Goal: Check status: Check status

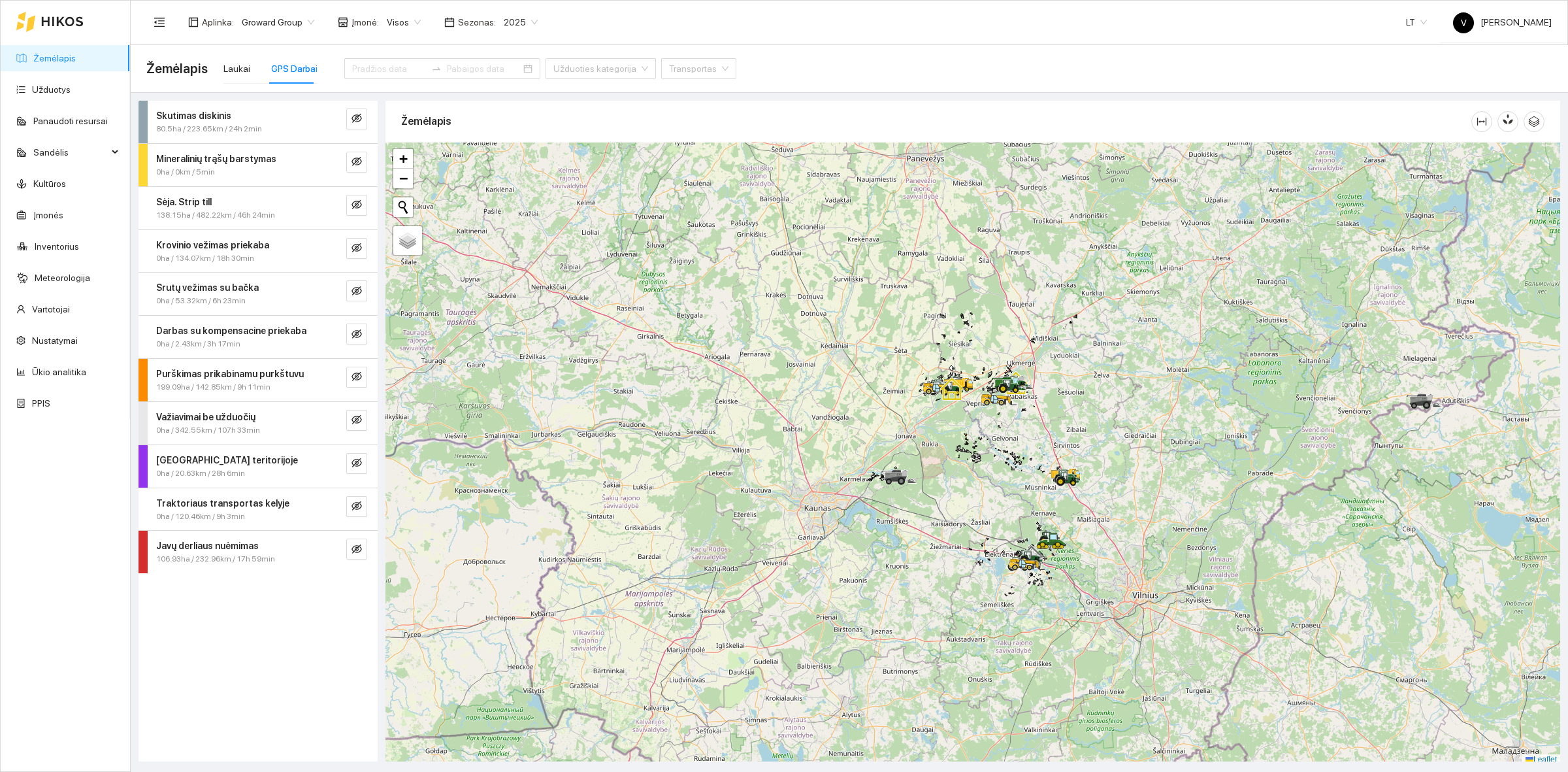
scroll to position [4, 0]
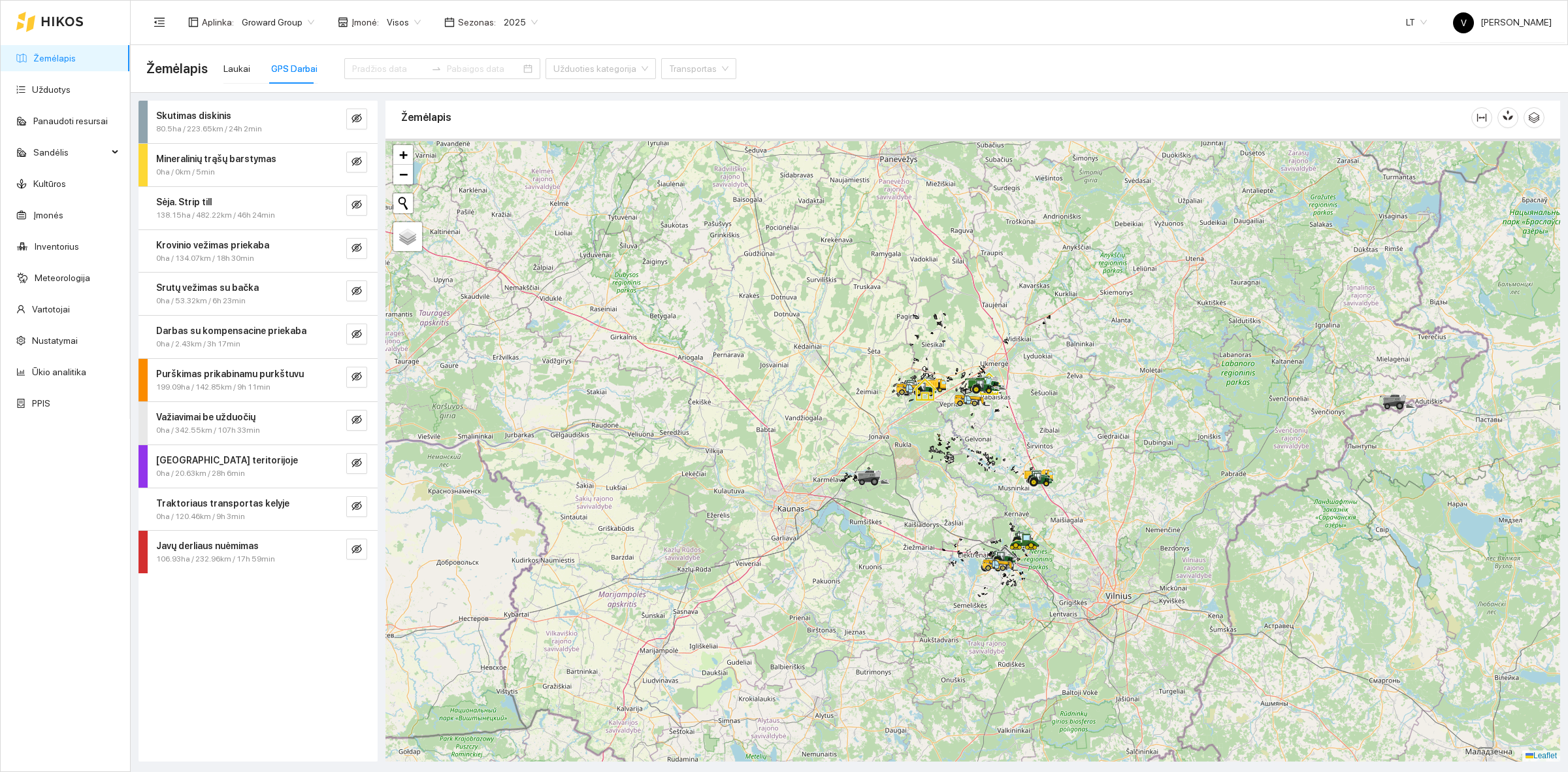
drag, startPoint x: 991, startPoint y: 386, endPoint x: 916, endPoint y: 403, distance: 76.9
click at [516, 232] on div at bounding box center [516, 232] width 0 height 0
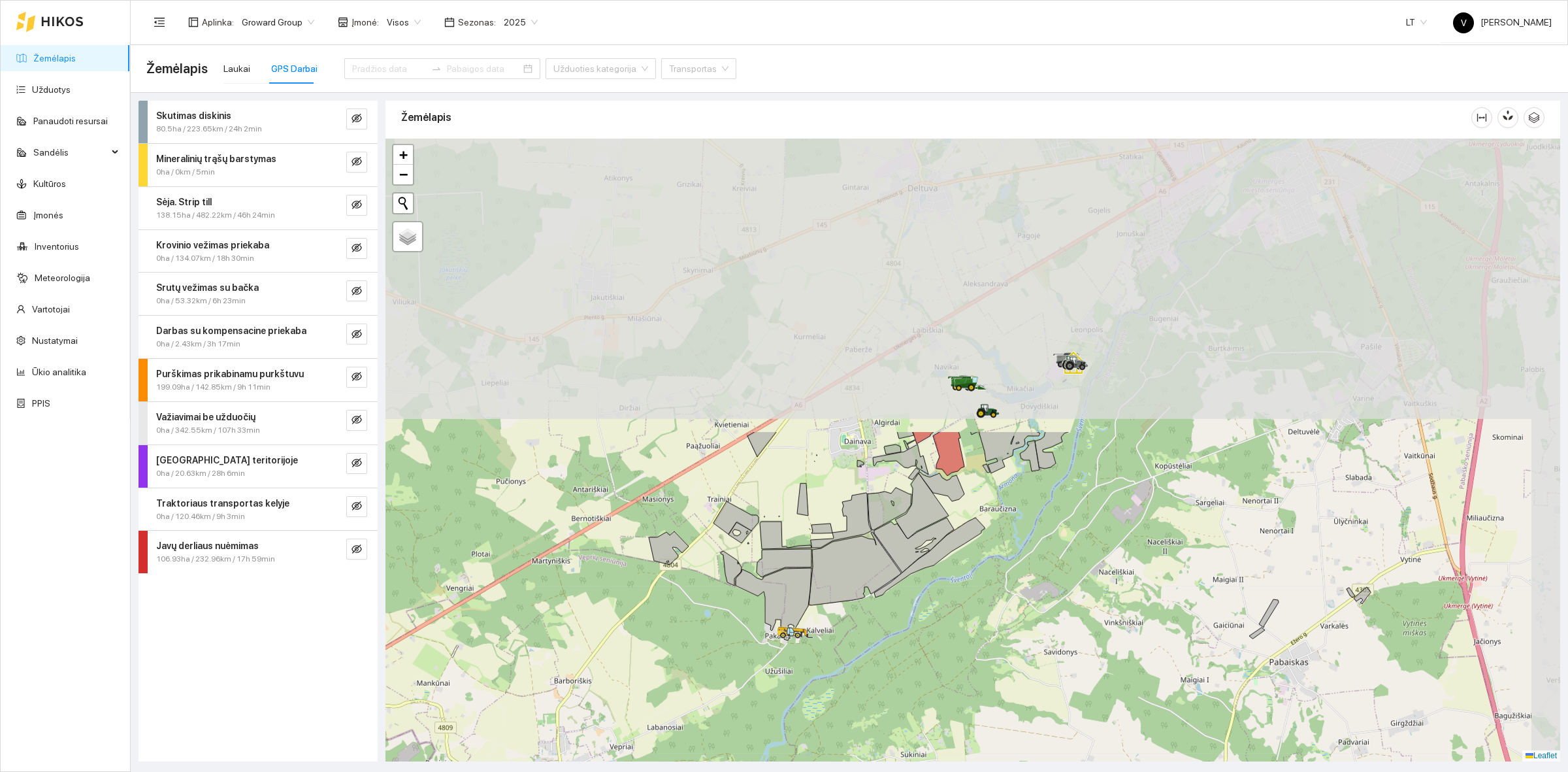
drag, startPoint x: 1044, startPoint y: 276, endPoint x: 869, endPoint y: 631, distance: 395.8
click at [869, 631] on div at bounding box center [973, 450] width 1175 height 623
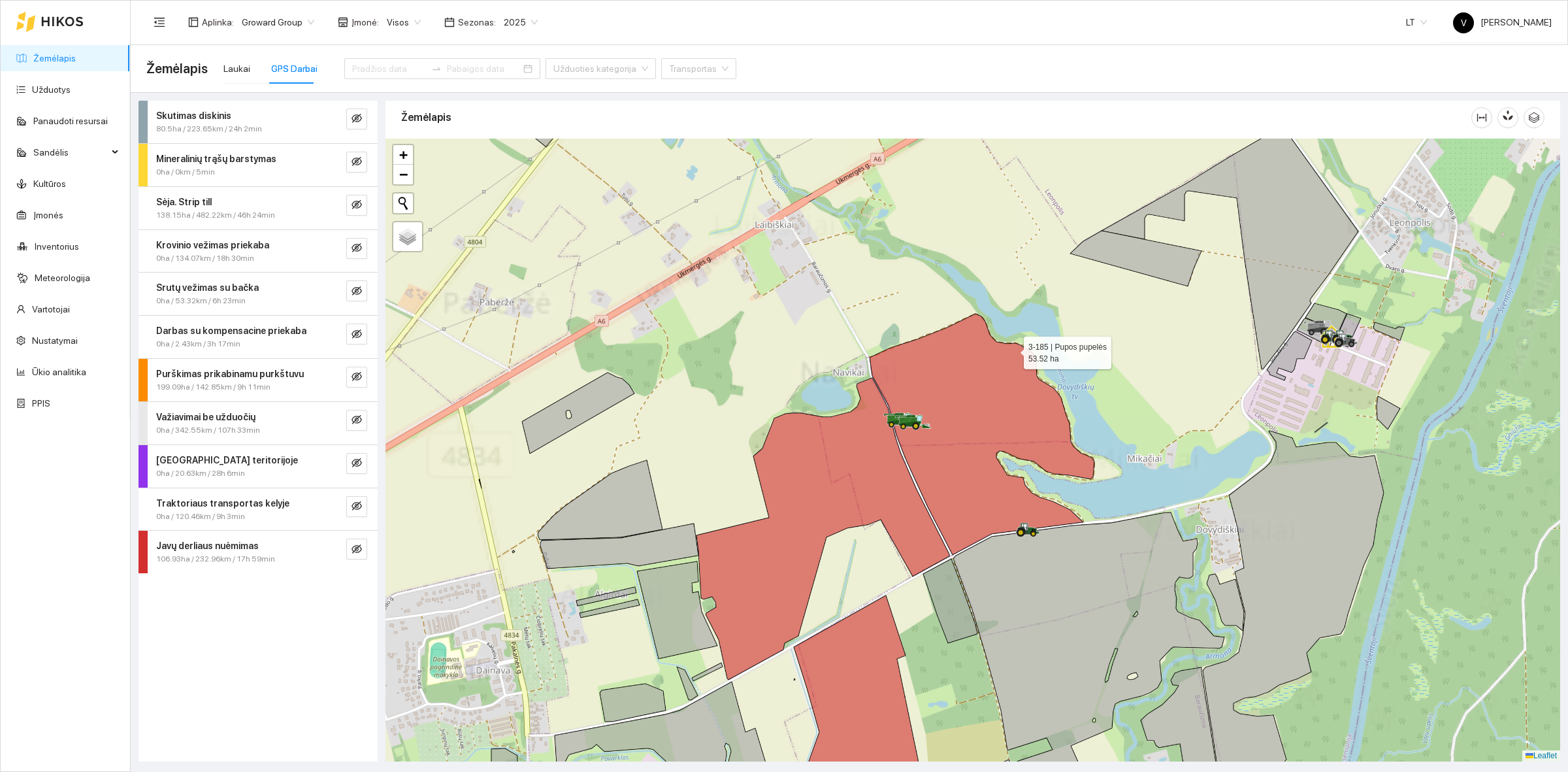
drag, startPoint x: 1014, startPoint y: 349, endPoint x: 973, endPoint y: 359, distance: 42.2
click at [974, 359] on icon at bounding box center [982, 434] width 225 height 241
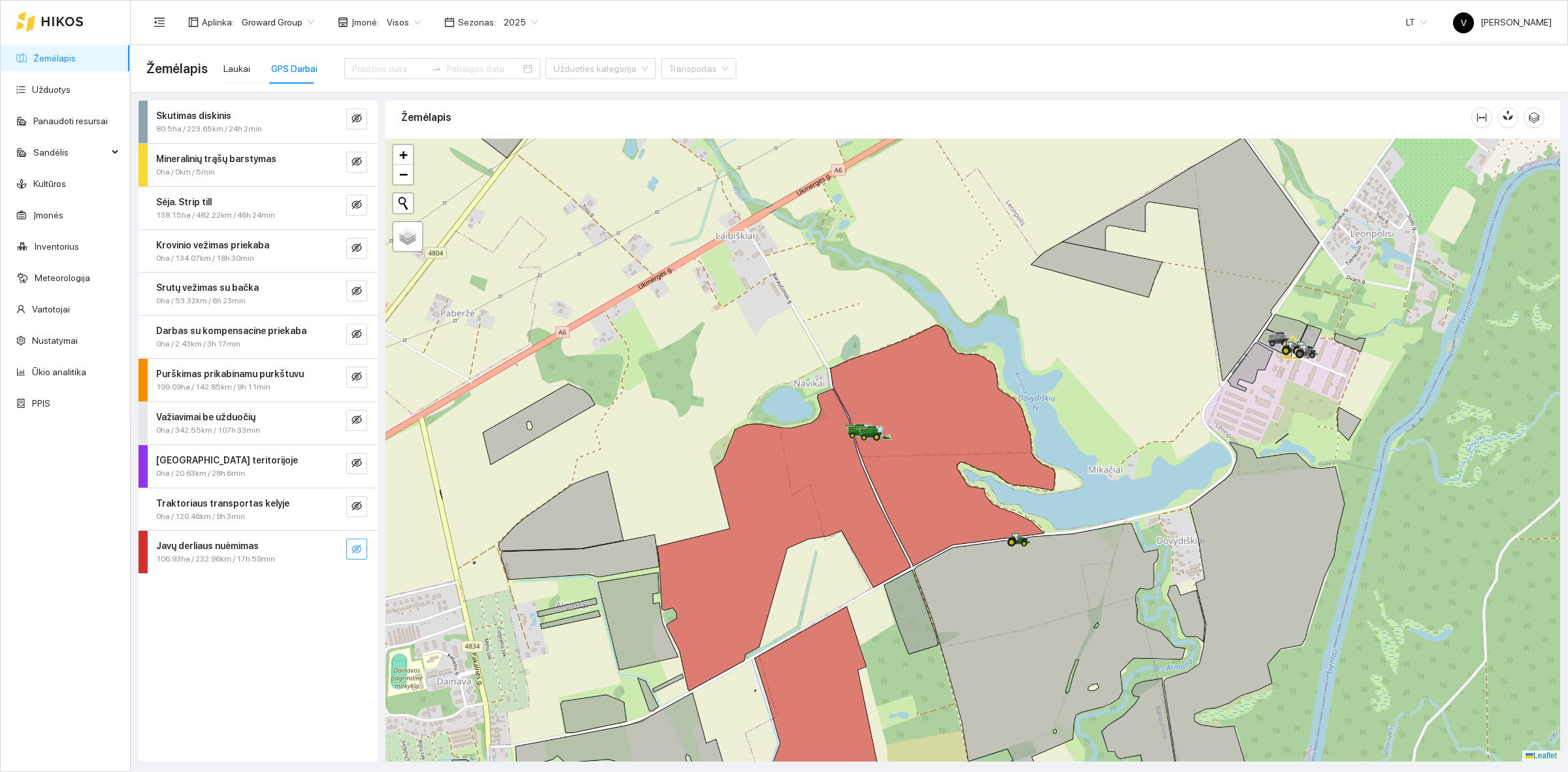
click at [364, 547] on button "button" at bounding box center [357, 549] width 21 height 21
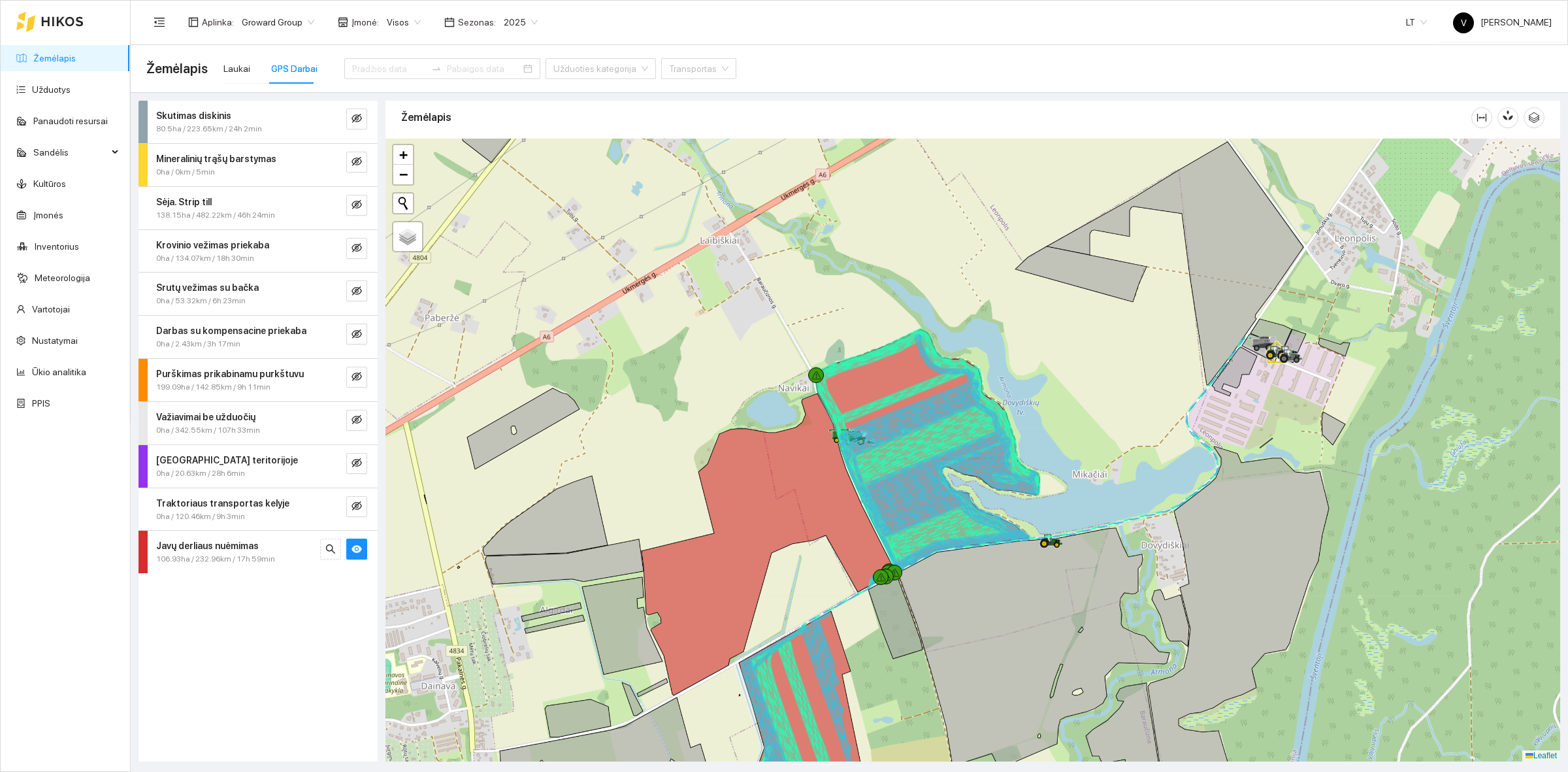
drag, startPoint x: 975, startPoint y: 396, endPoint x: 965, endPoint y: 400, distance: 10.8
click at [965, 400] on icon at bounding box center [939, 457] width 199 height 245
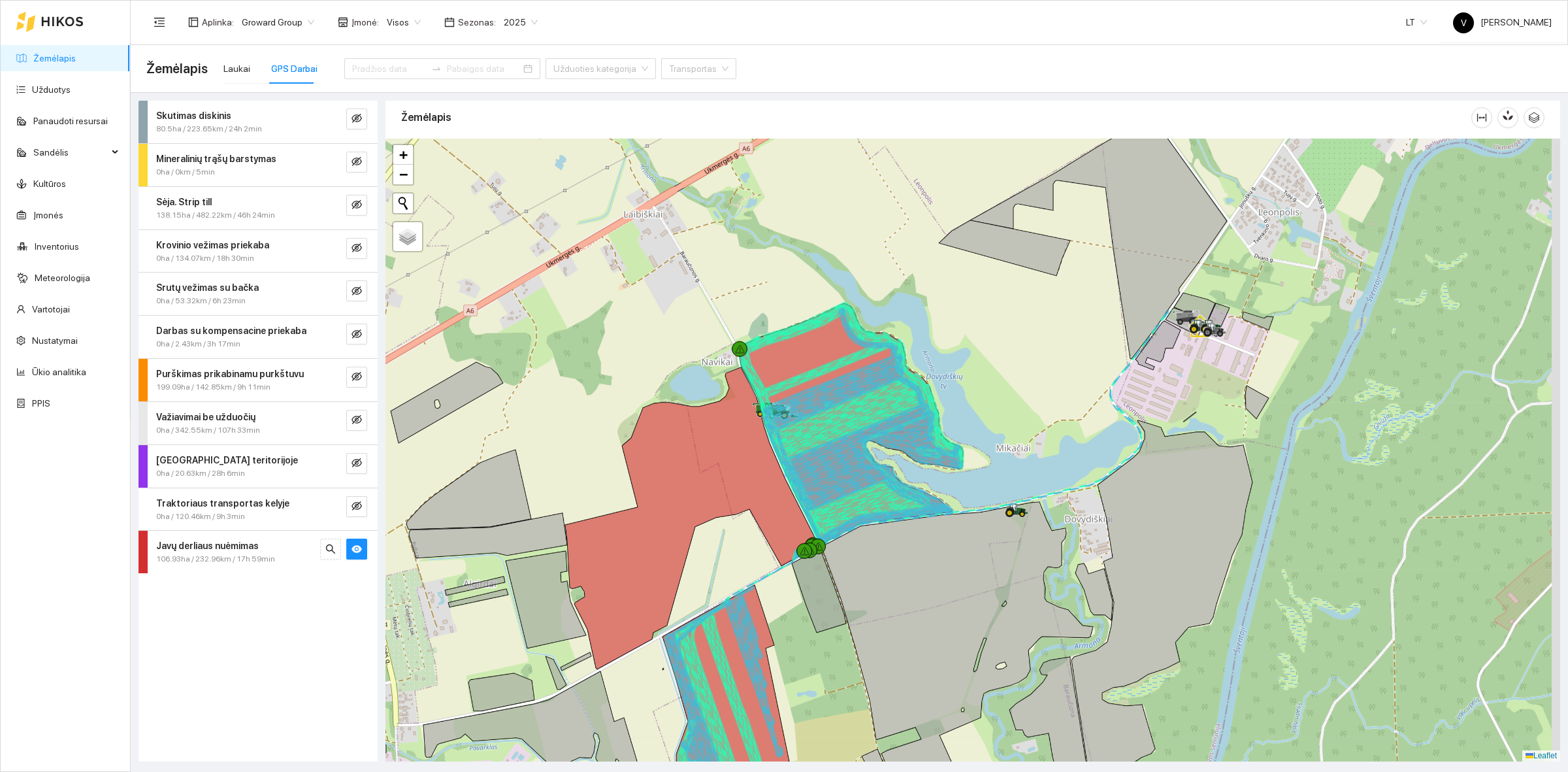
drag, startPoint x: 1005, startPoint y: 355, endPoint x: 964, endPoint y: 338, distance: 44.4
click at [964, 338] on div at bounding box center [973, 450] width 1175 height 623
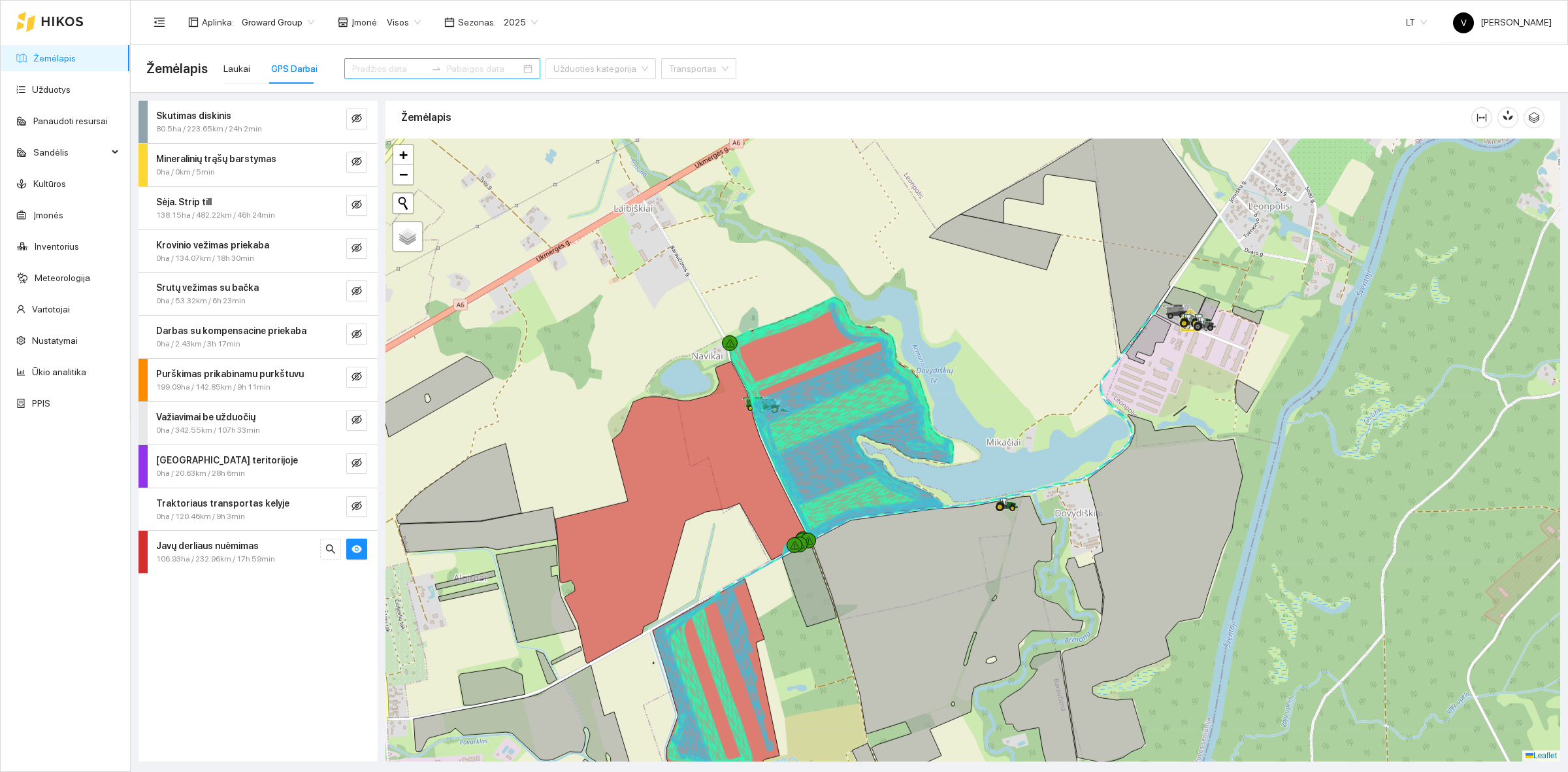
click at [380, 65] on input at bounding box center [390, 69] width 74 height 15
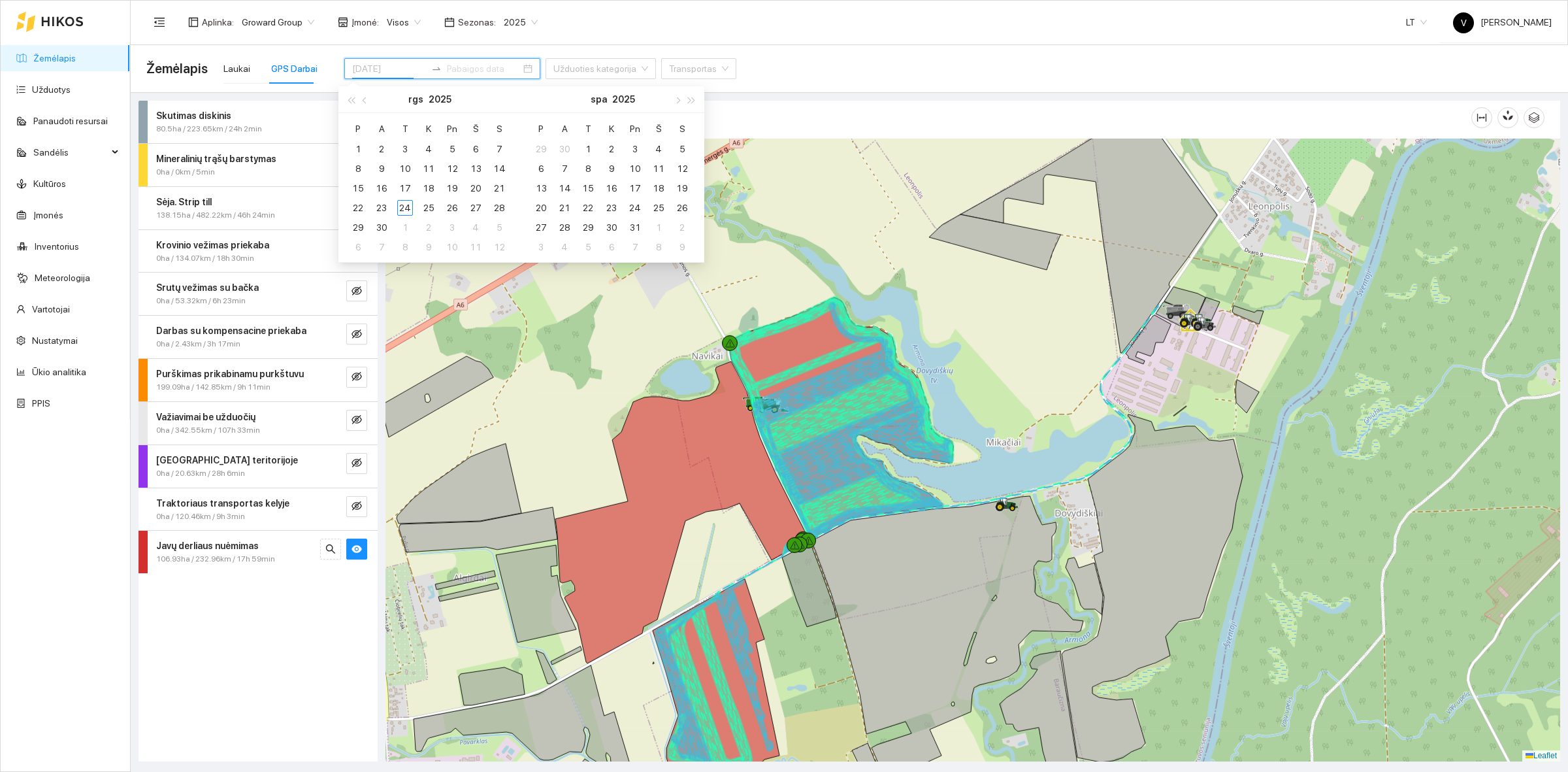
type input "[DATE]"
click at [905, 250] on div at bounding box center [973, 450] width 1175 height 623
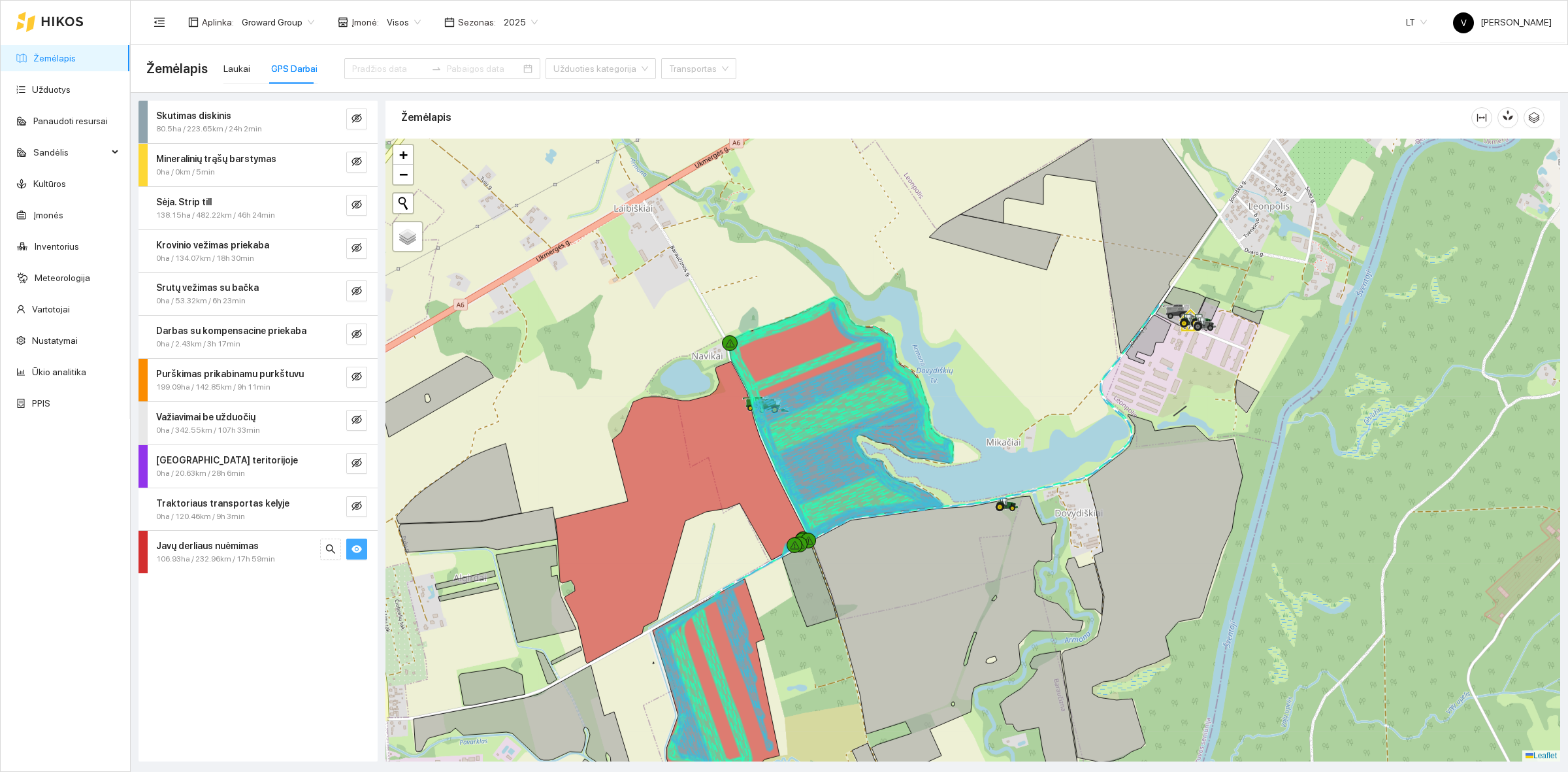
click at [352, 546] on icon "eye" at bounding box center [357, 549] width 11 height 11
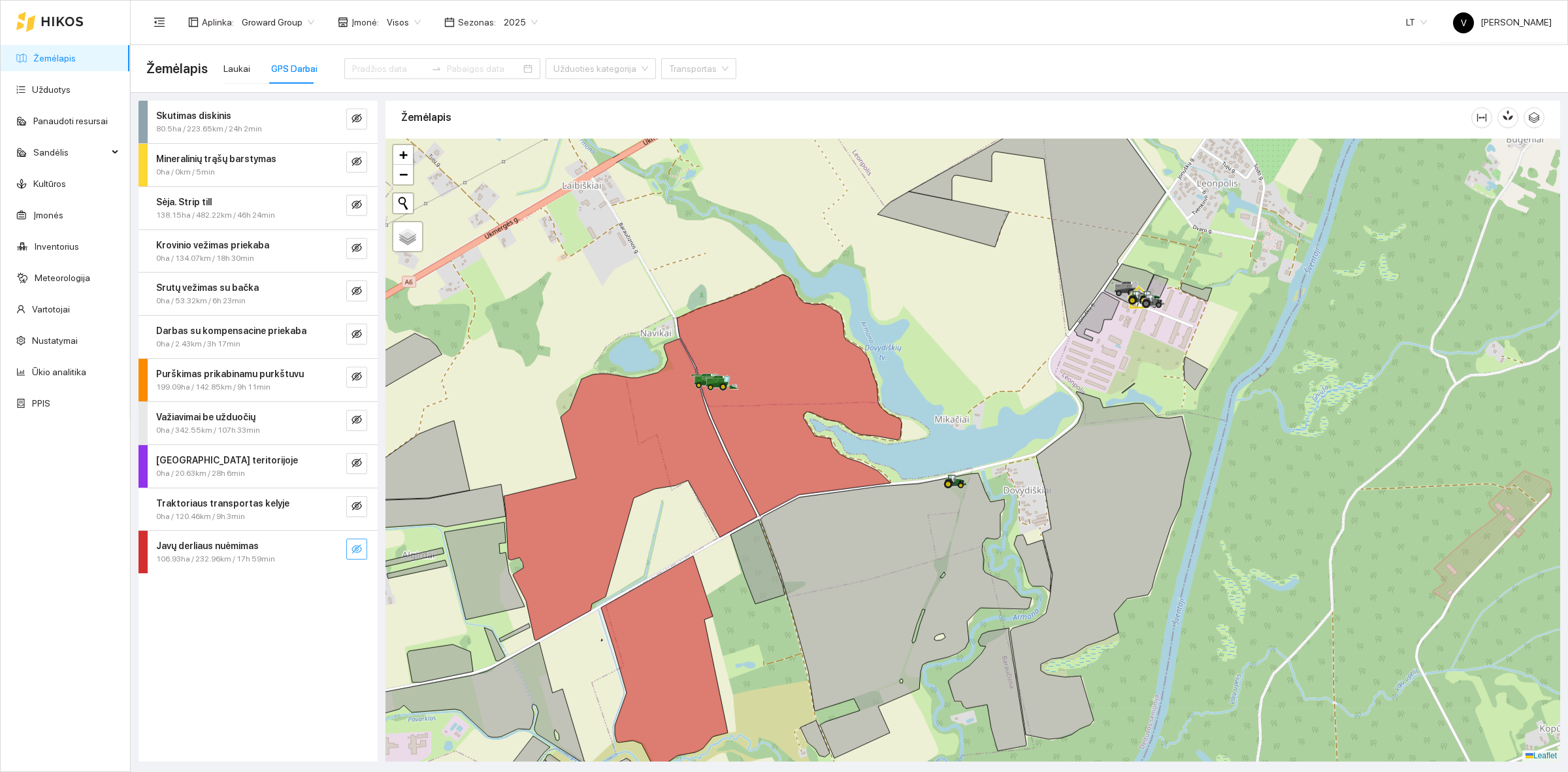
drag, startPoint x: 622, startPoint y: 202, endPoint x: 550, endPoint y: 271, distance: 99.7
click at [619, 196] on div at bounding box center [973, 450] width 1175 height 623
click at [357, 551] on icon "eye-invisible" at bounding box center [358, 550] width 3 height 3
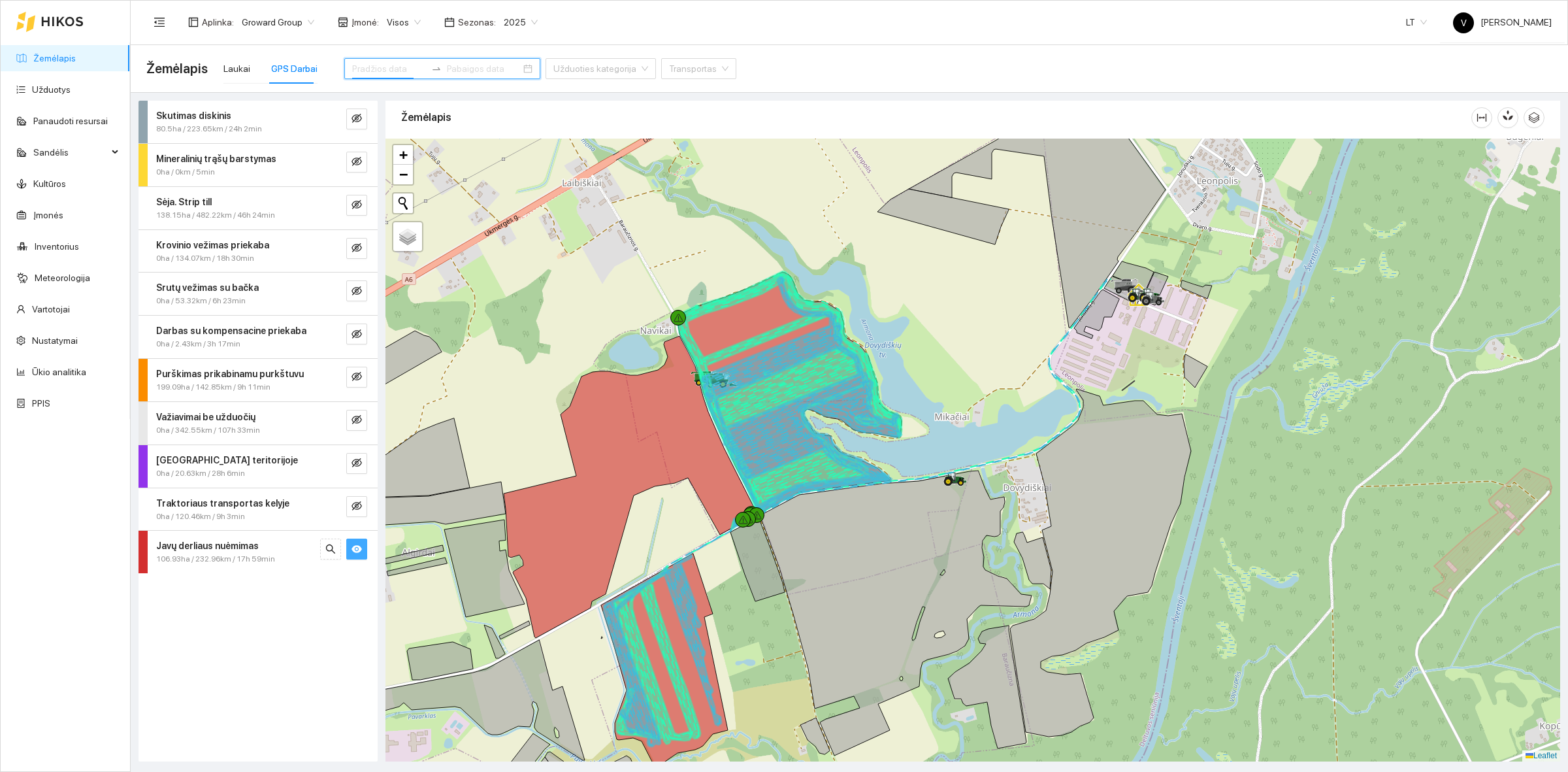
click at [392, 67] on input at bounding box center [390, 69] width 74 height 15
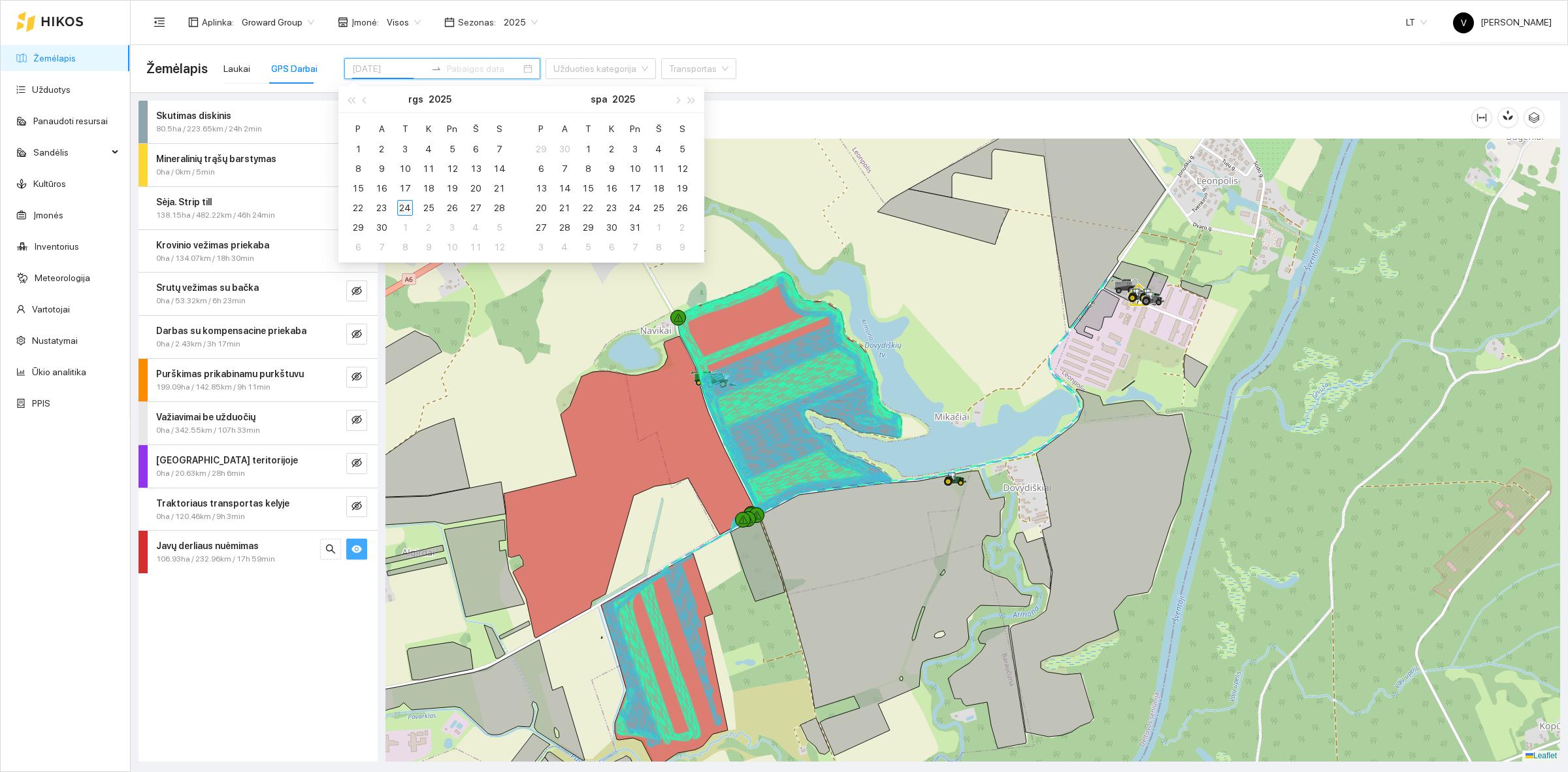
type input "[DATE]"
click at [411, 206] on div "24" at bounding box center [405, 208] width 16 height 16
click at [409, 209] on div "24" at bounding box center [405, 208] width 16 height 16
type input "[DATE]"
click at [894, 394] on div at bounding box center [973, 450] width 1175 height 623
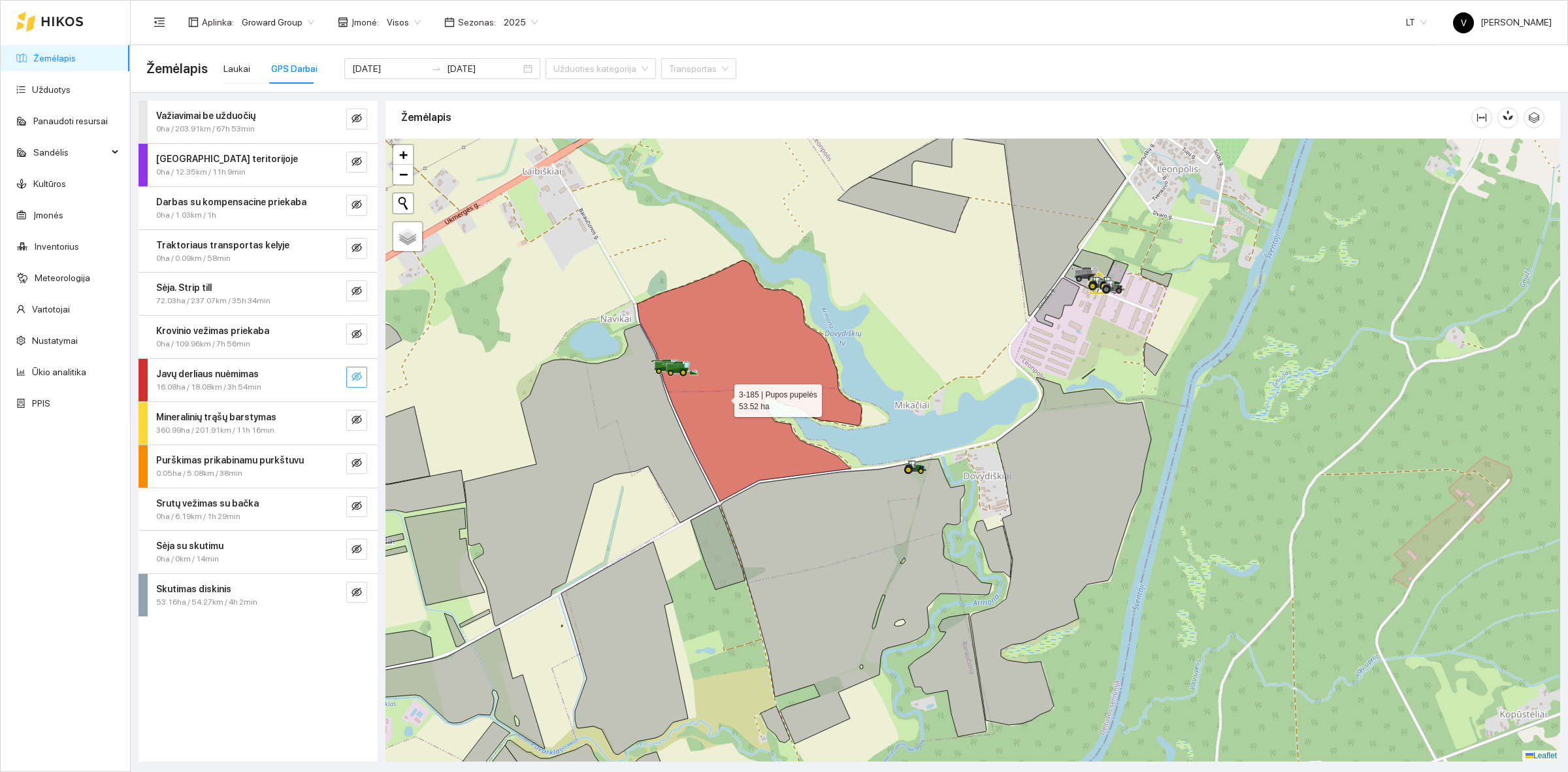
drag, startPoint x: 729, startPoint y: 399, endPoint x: 653, endPoint y: 398, distance: 76.0
click at [725, 398] on icon at bounding box center [749, 380] width 225 height 241
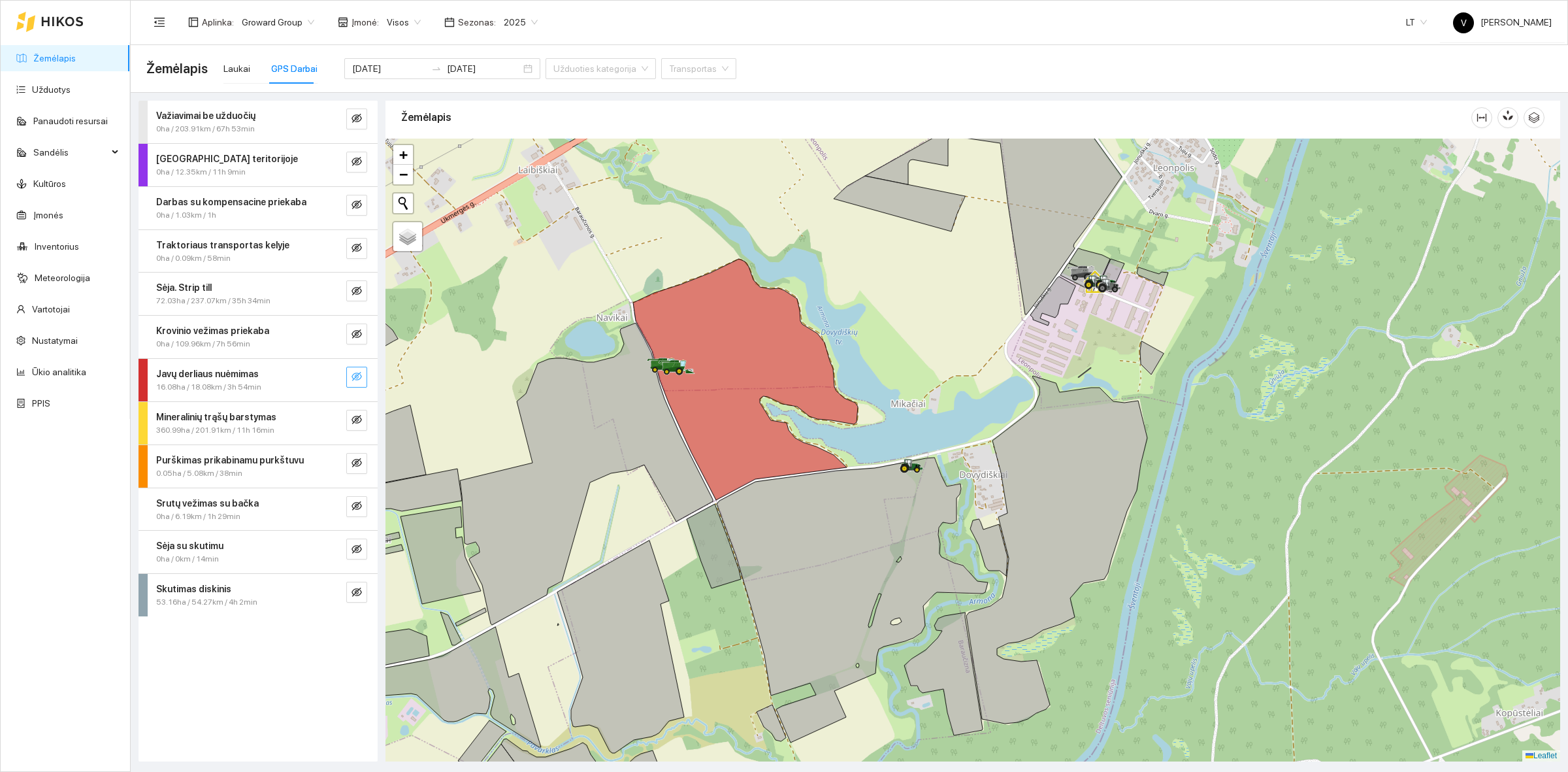
click at [353, 379] on icon "eye-invisible" at bounding box center [357, 376] width 11 height 9
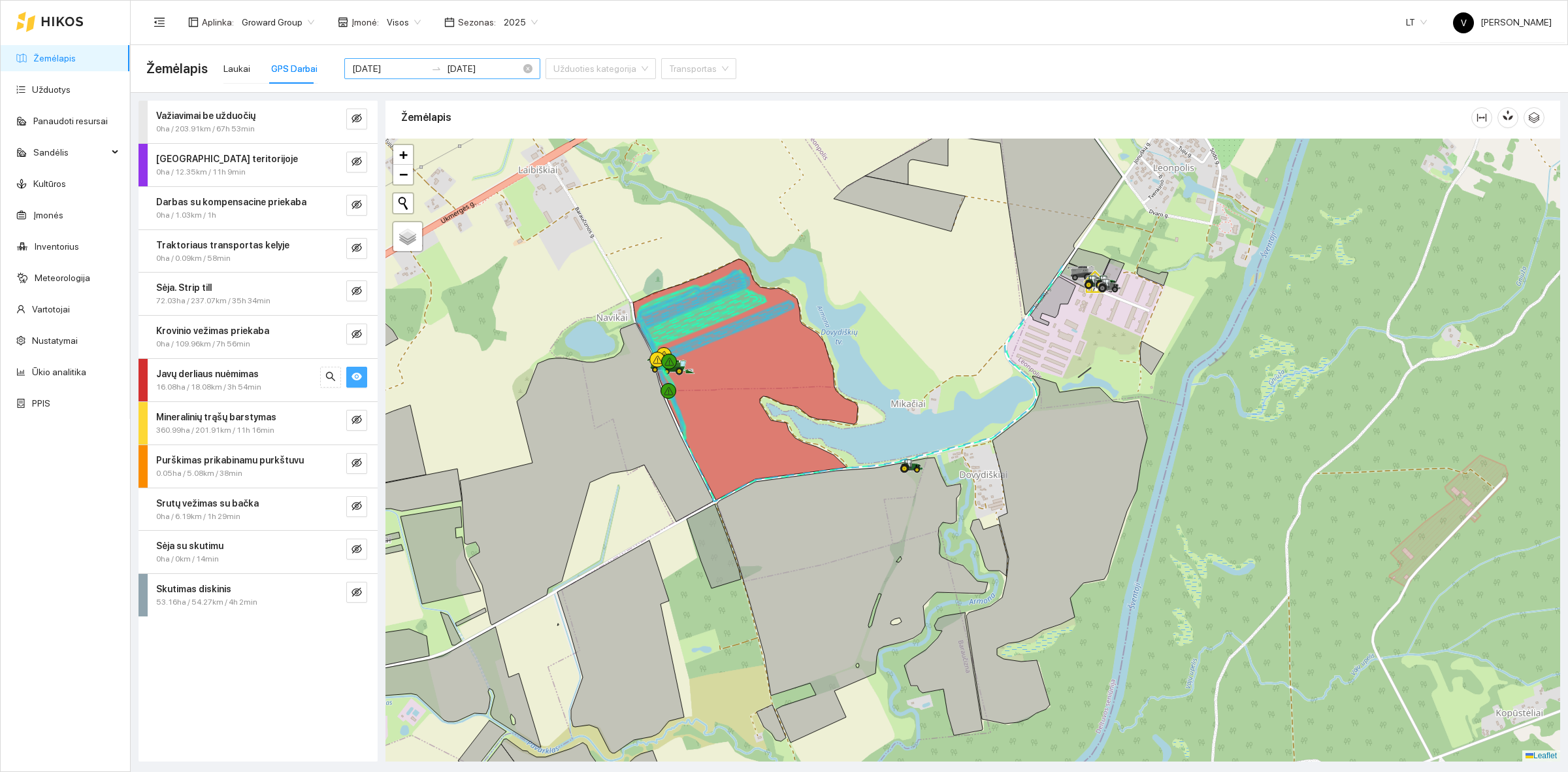
click at [402, 67] on input "[DATE]" at bounding box center [390, 69] width 74 height 15
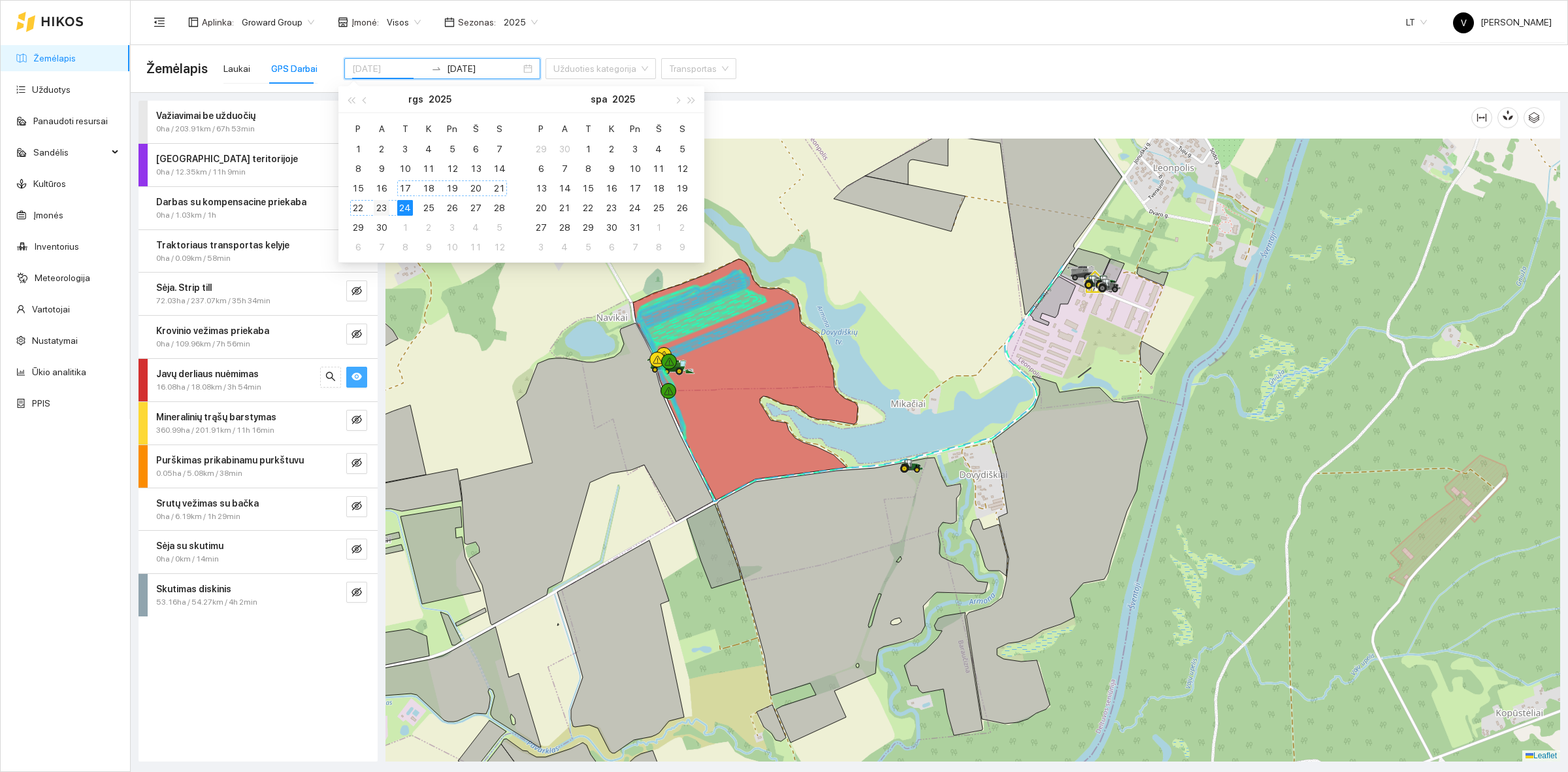
type input "[DATE]"
click at [380, 207] on div "23" at bounding box center [382, 208] width 16 height 16
type input "[DATE]"
click at [407, 206] on div "24" at bounding box center [405, 208] width 16 height 16
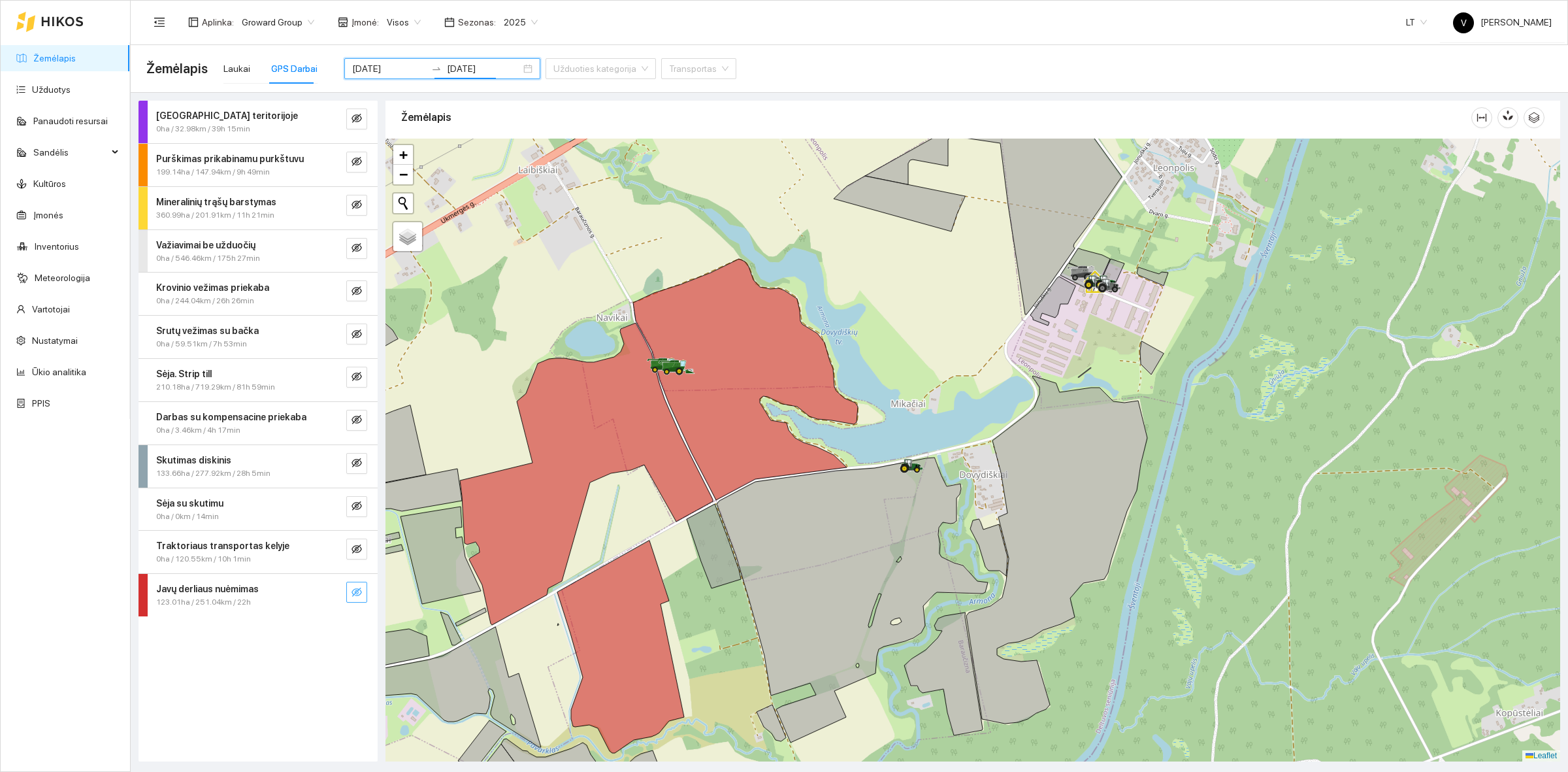
click at [356, 594] on icon "eye-invisible" at bounding box center [358, 593] width 3 height 3
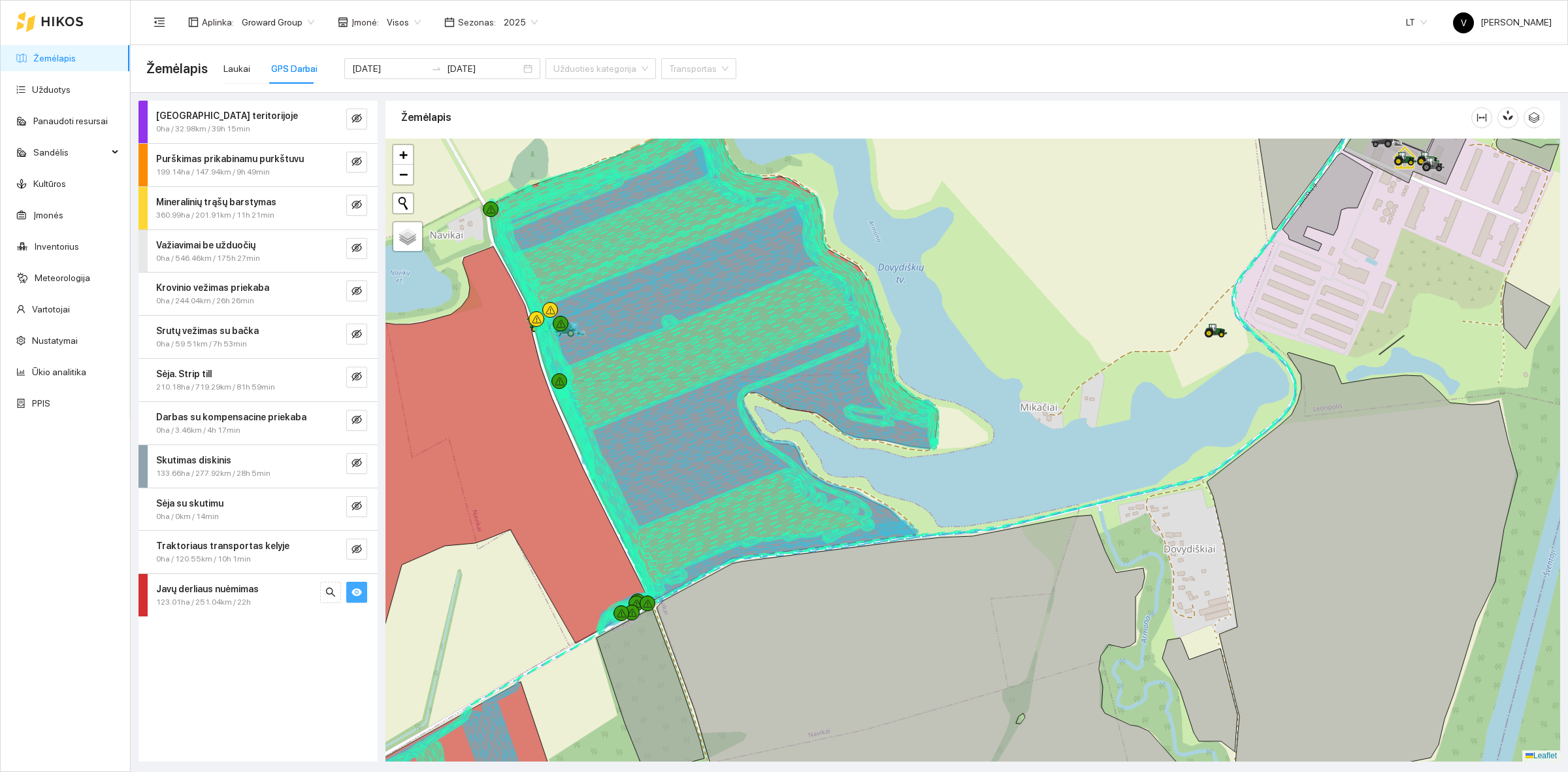
drag, startPoint x: 936, startPoint y: 316, endPoint x: 911, endPoint y: 310, distance: 25.7
click at [909, 292] on div at bounding box center [973, 450] width 1175 height 623
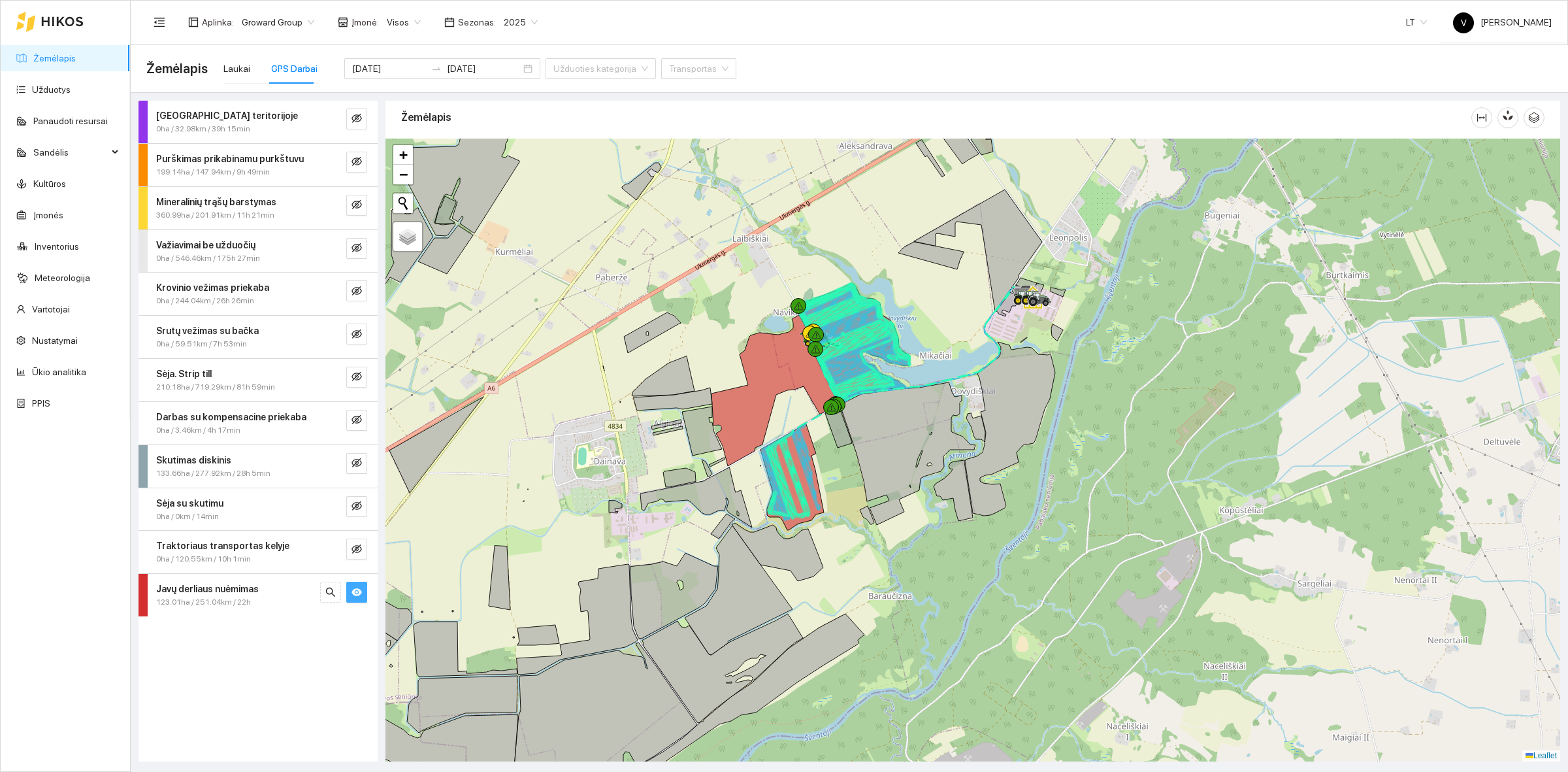
drag, startPoint x: 1152, startPoint y: 325, endPoint x: 1069, endPoint y: 351, distance: 87.0
click at [1069, 351] on div at bounding box center [973, 450] width 1175 height 623
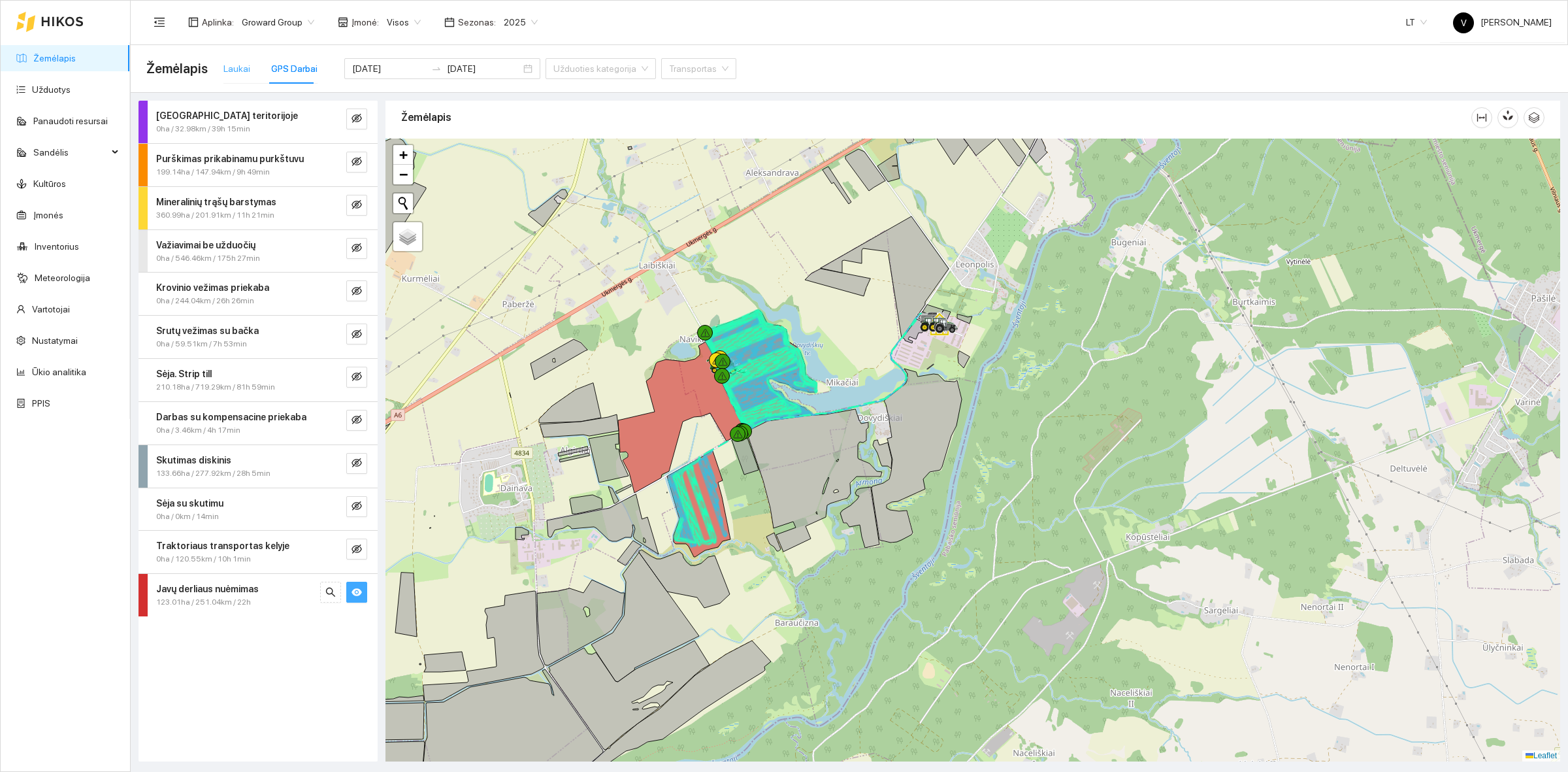
click at [229, 60] on div "Laukai" at bounding box center [237, 68] width 27 height 30
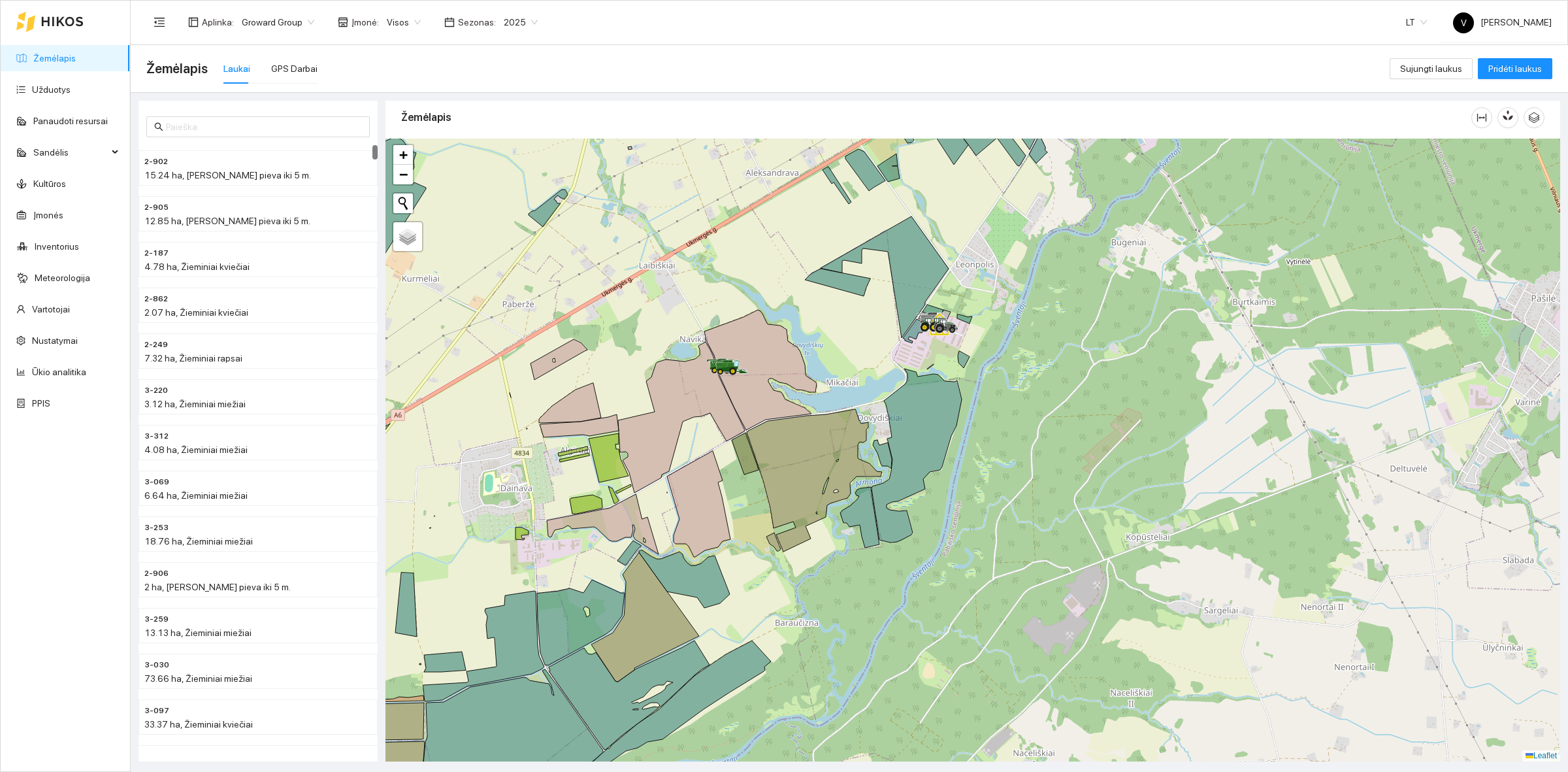
drag, startPoint x: 1036, startPoint y: 239, endPoint x: 882, endPoint y: 404, distance: 225.7
click at [889, 403] on div at bounding box center [973, 450] width 1175 height 623
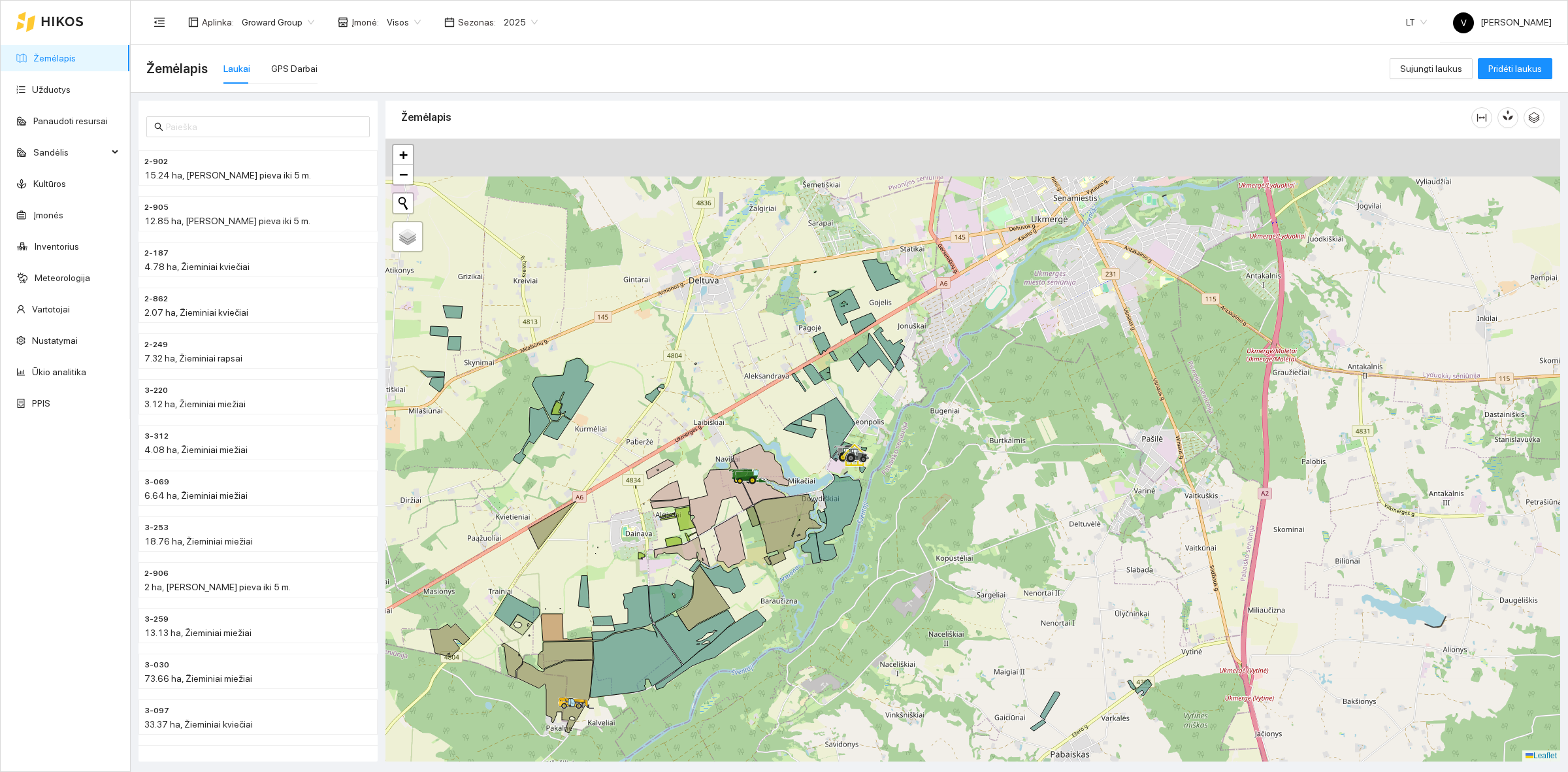
drag, startPoint x: 970, startPoint y: 391, endPoint x: 703, endPoint y: 206, distance: 324.8
click at [968, 402] on div at bounding box center [973, 450] width 1175 height 623
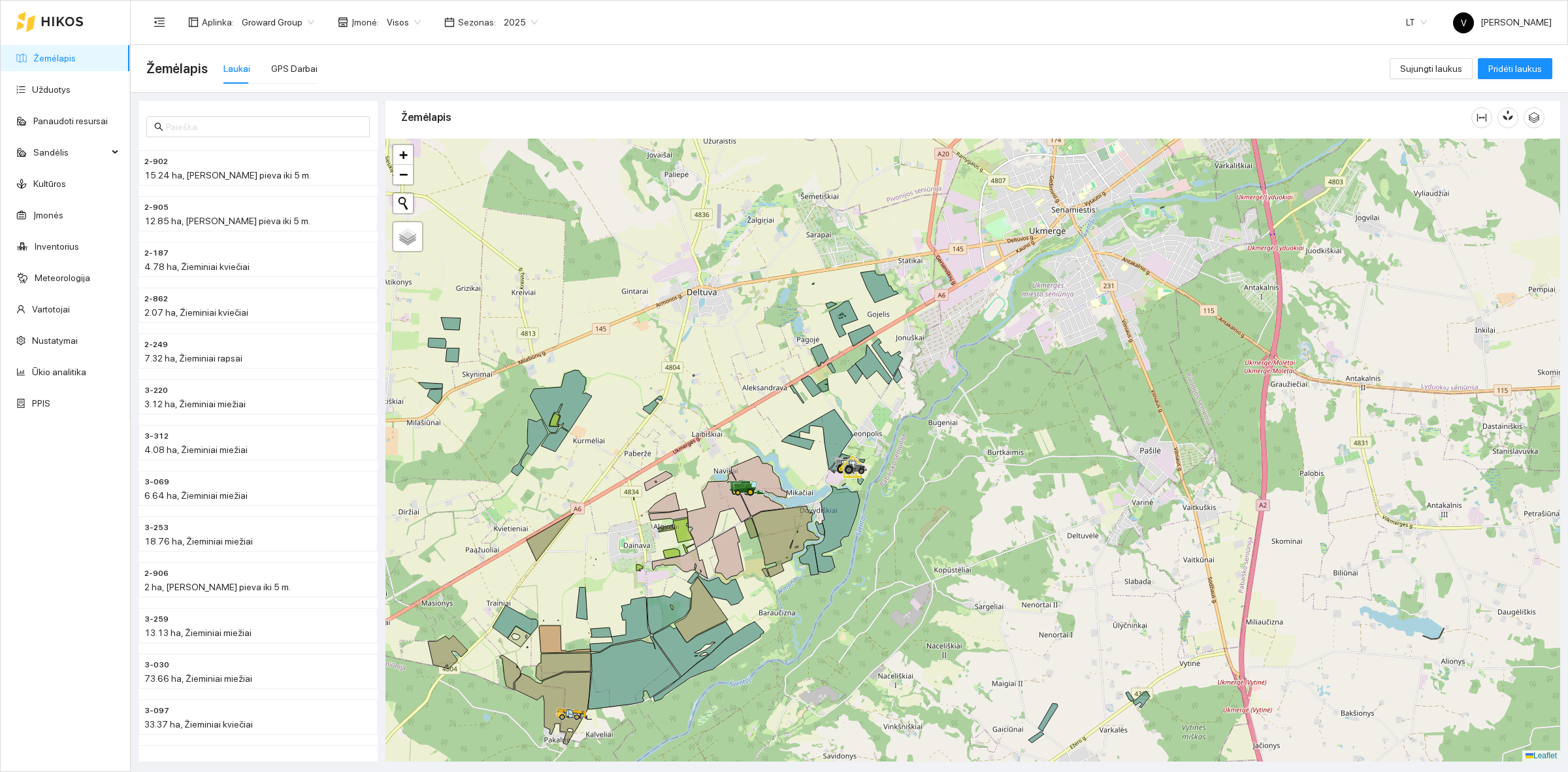
click at [507, 14] on span "2025" at bounding box center [520, 22] width 34 height 20
click at [508, 168] on div "2026" at bounding box center [511, 173] width 34 height 15
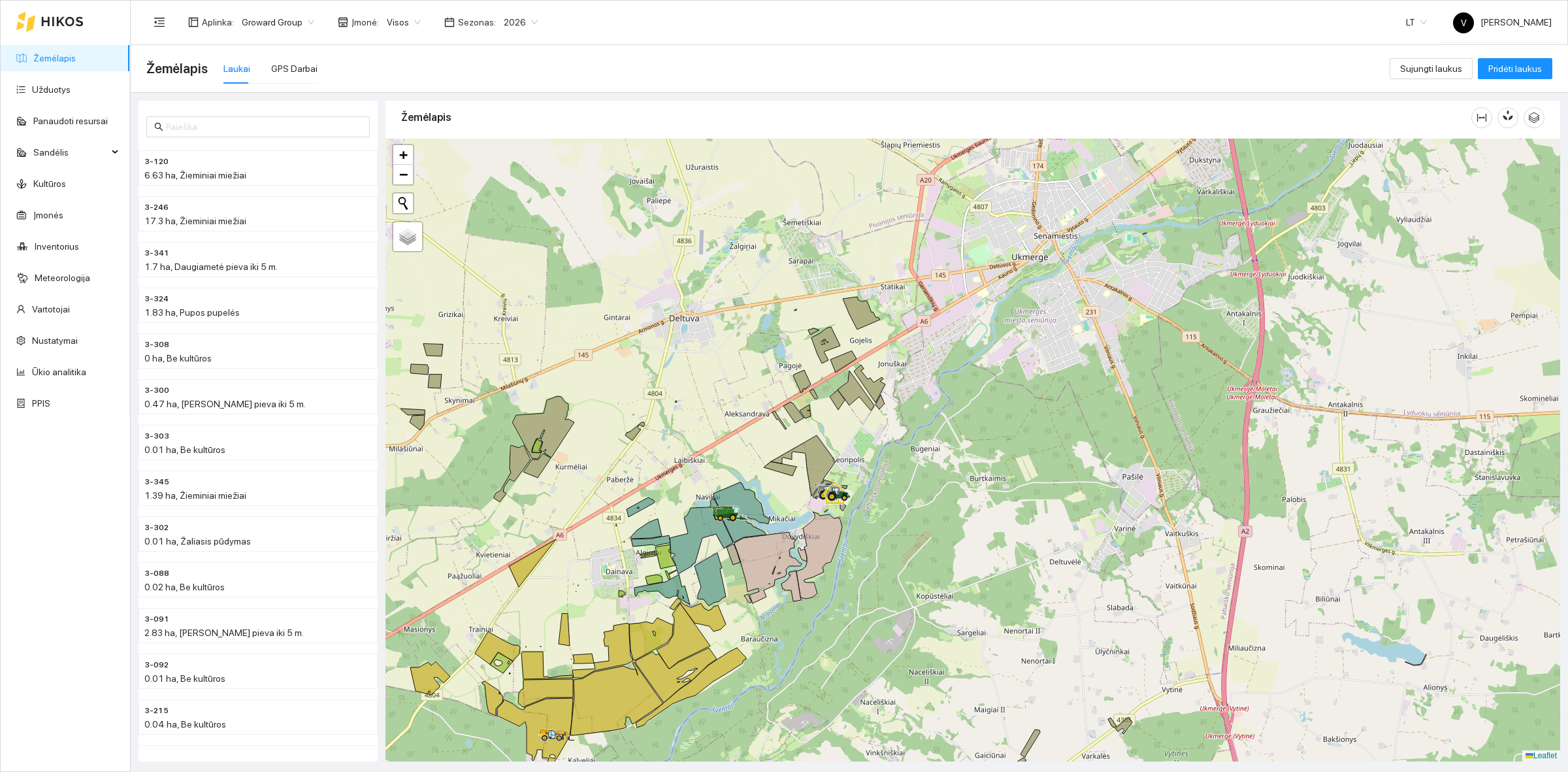
drag, startPoint x: 845, startPoint y: 402, endPoint x: 835, endPoint y: 416, distance: 17.2
click at [835, 415] on div at bounding box center [973, 450] width 1175 height 623
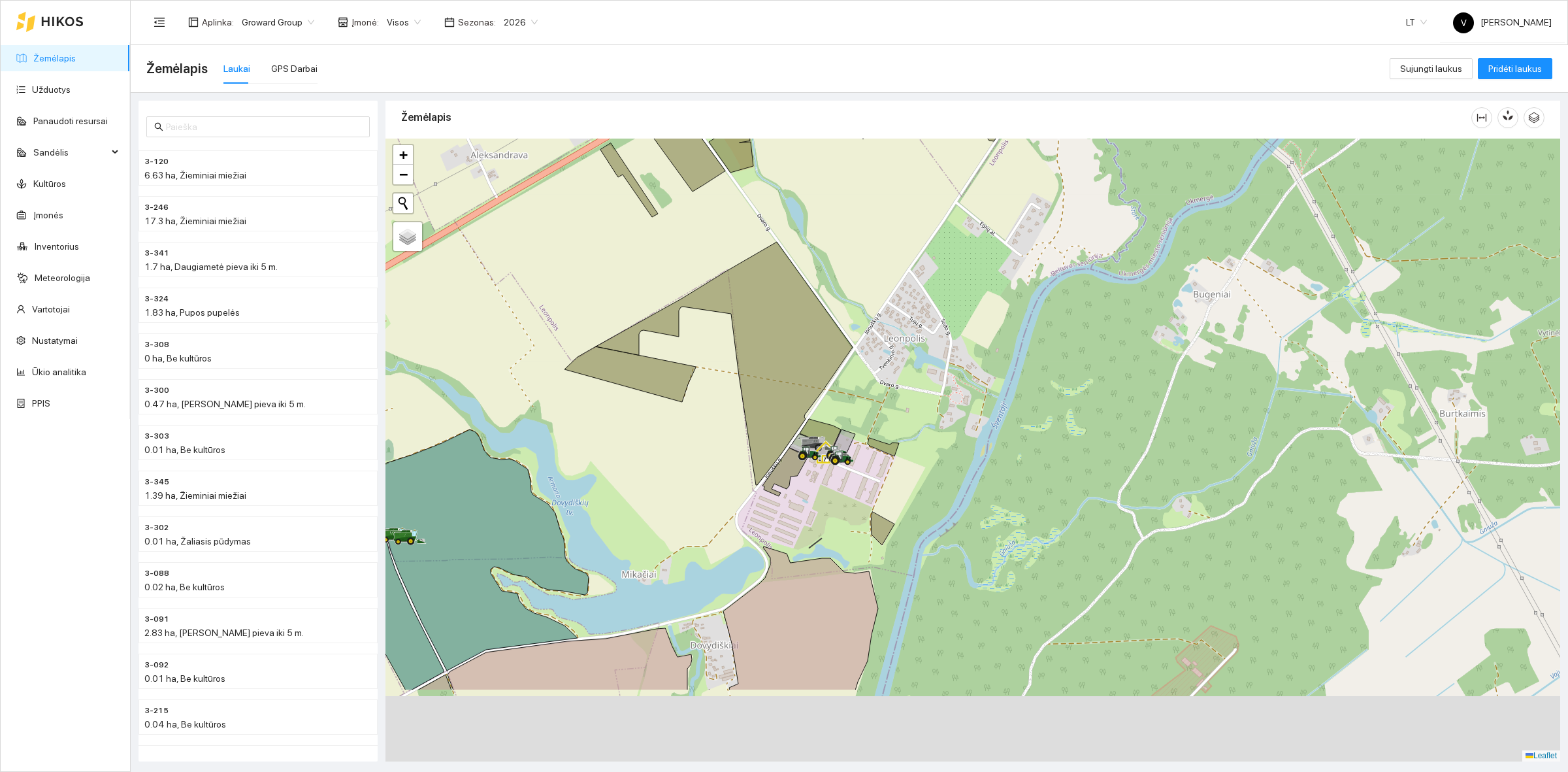
drag, startPoint x: 948, startPoint y: 539, endPoint x: 920, endPoint y: 415, distance: 127.1
click at [920, 415] on div at bounding box center [973, 450] width 1175 height 623
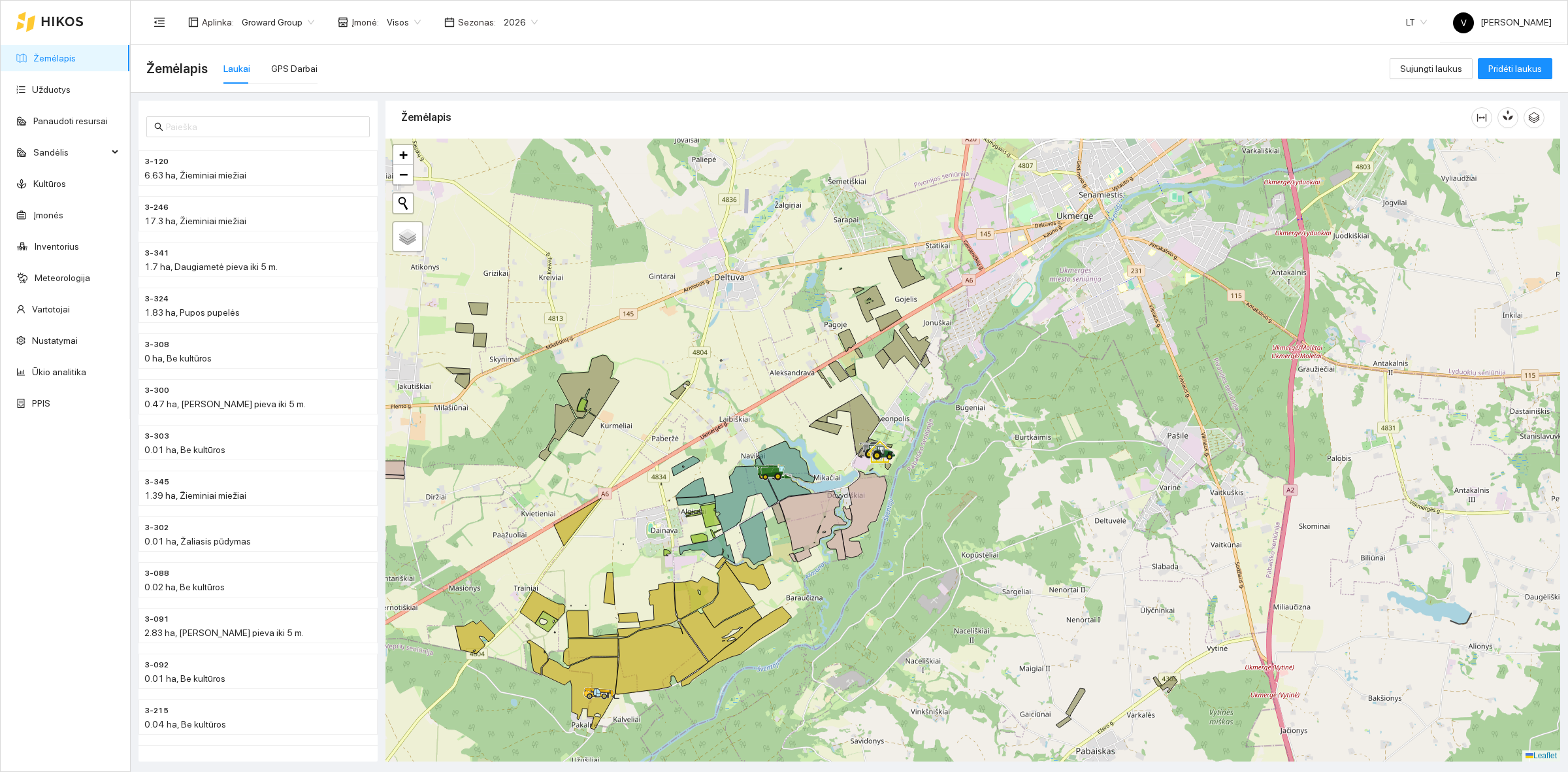
drag, startPoint x: 991, startPoint y: 344, endPoint x: 967, endPoint y: 367, distance: 33.2
click at [967, 367] on div at bounding box center [973, 450] width 1175 height 623
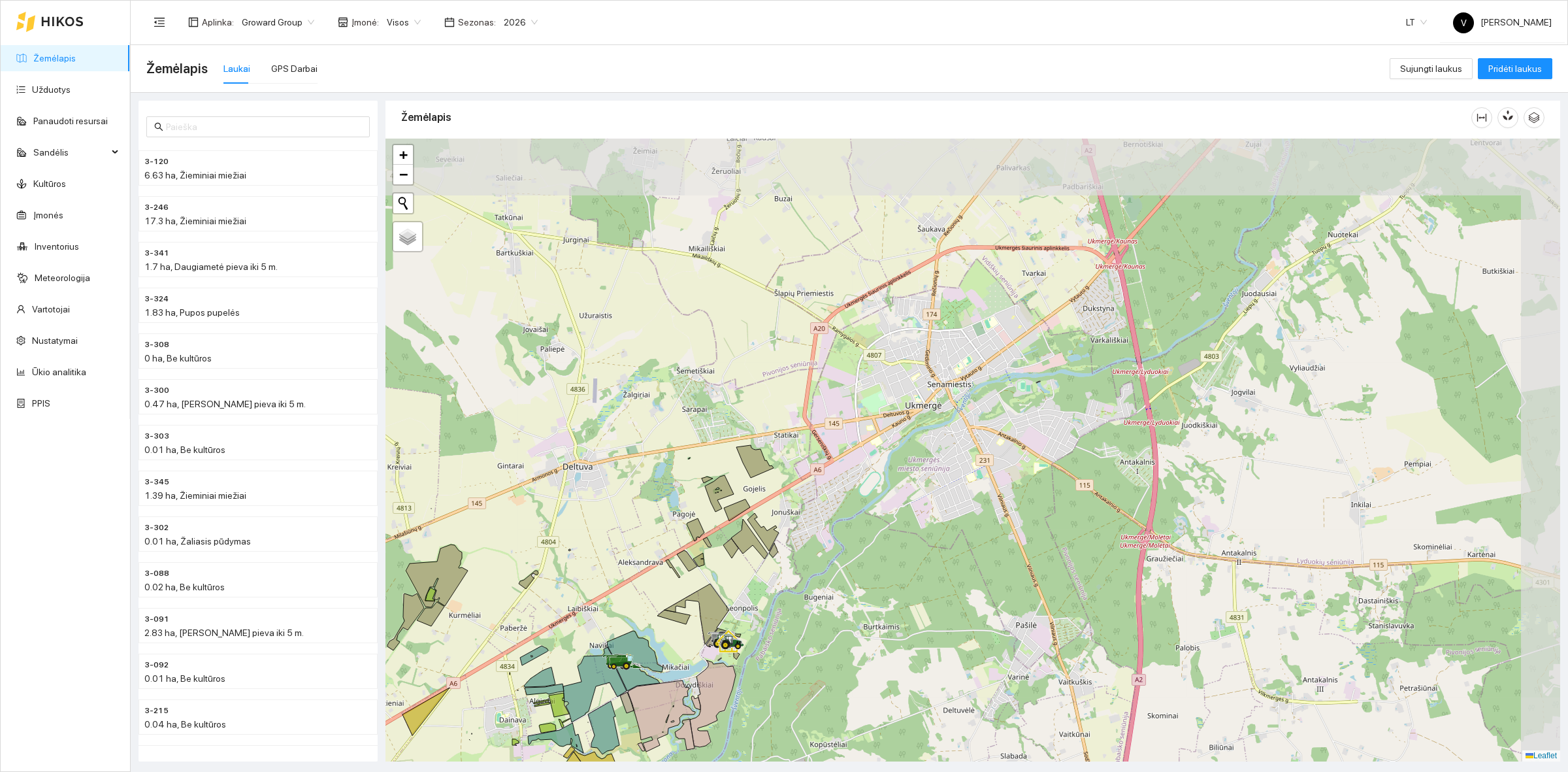
drag, startPoint x: 1031, startPoint y: 427, endPoint x: 1018, endPoint y: 455, distance: 30.9
click at [1018, 455] on div at bounding box center [973, 450] width 1175 height 623
